Goal: Find specific page/section: Find specific page/section

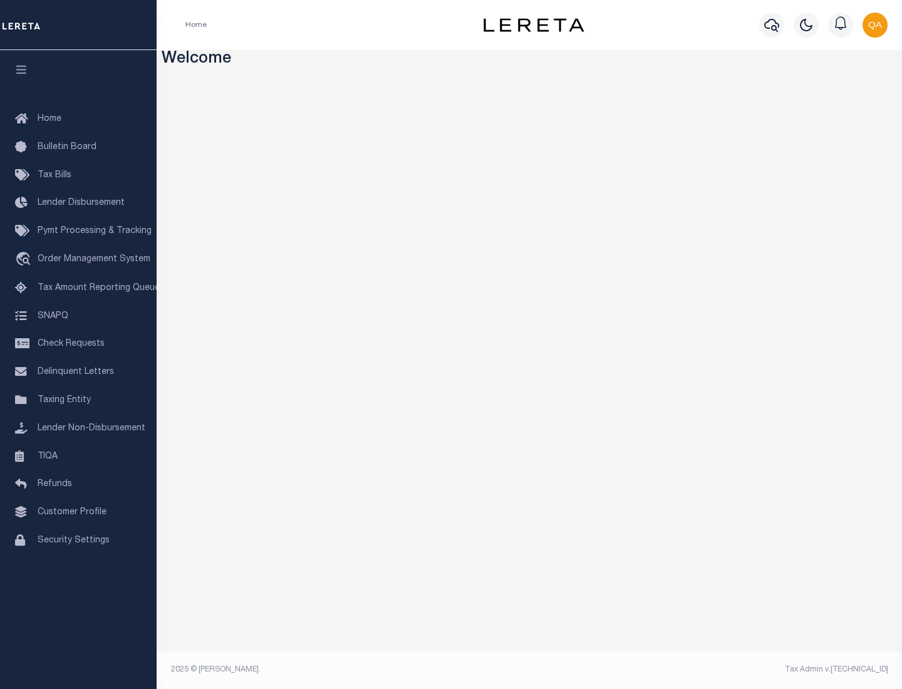
click at [78, 344] on span "Check Requests" at bounding box center [71, 343] width 67 height 9
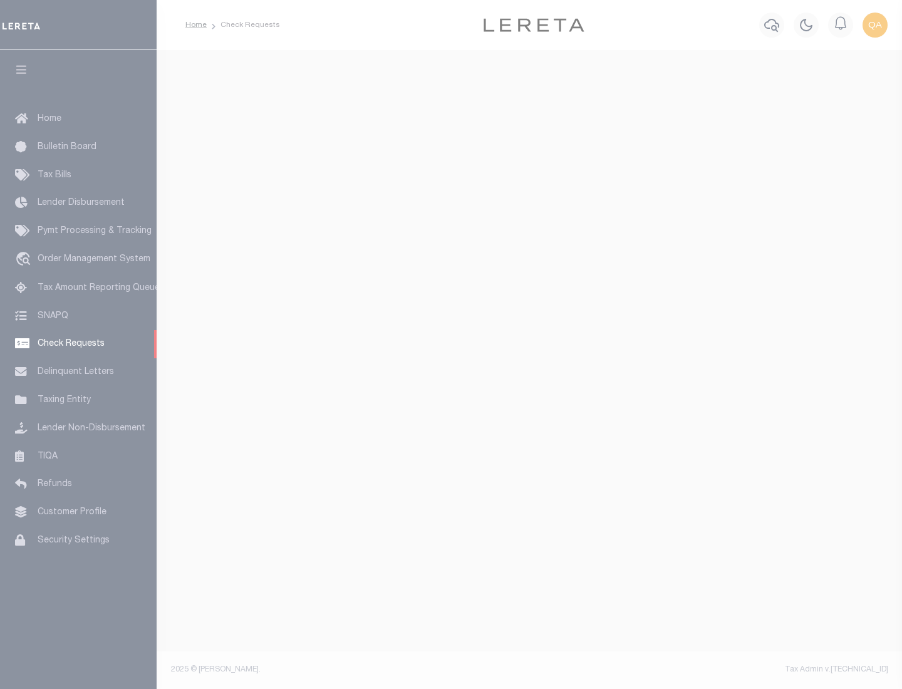
select select "50"
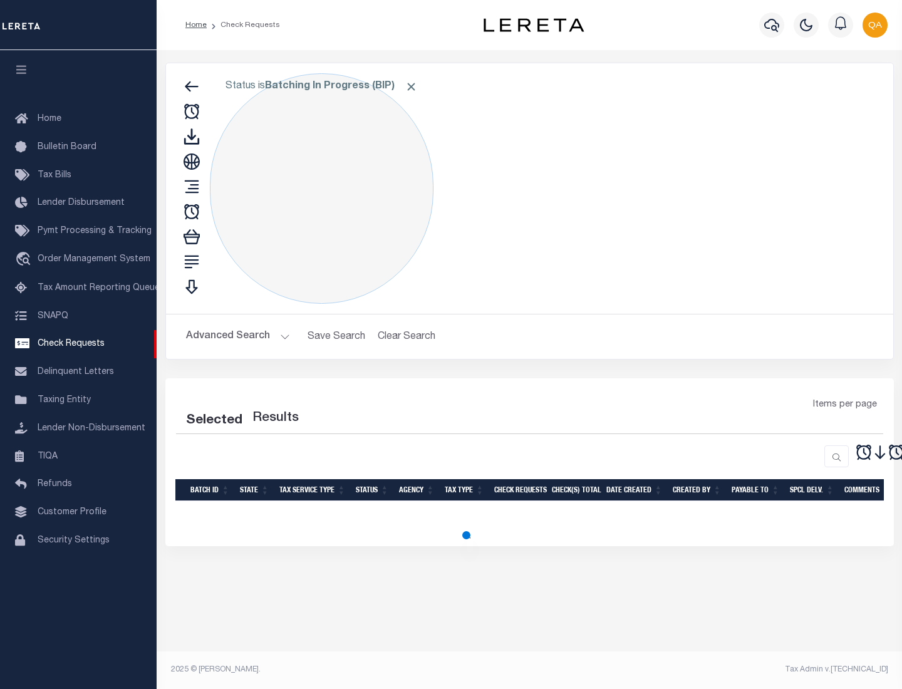
select select "50"
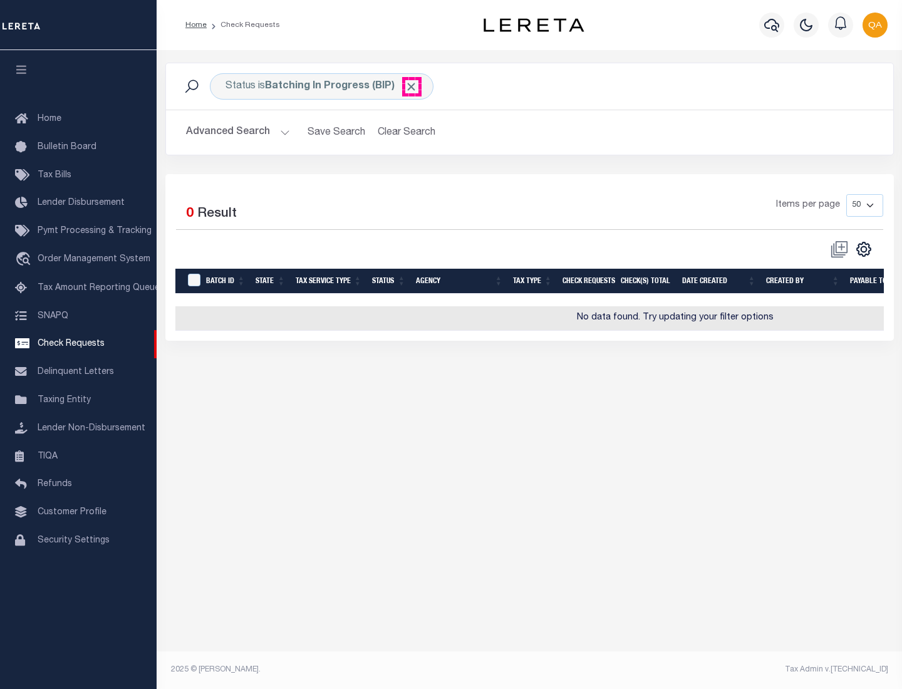
click at [411, 86] on span "Click to Remove" at bounding box center [411, 86] width 13 height 13
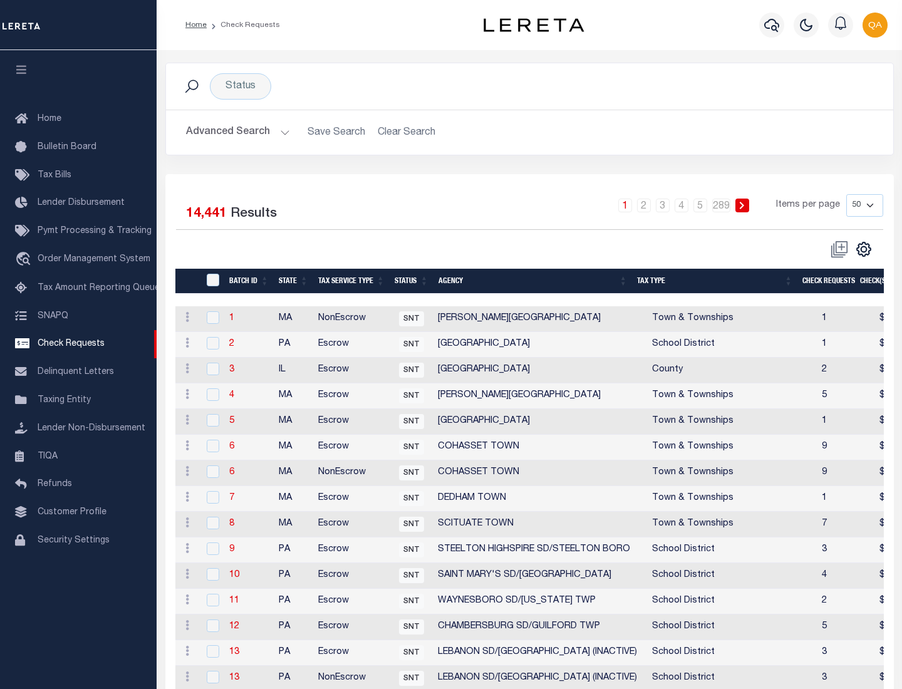
scroll to position [604, 0]
